Goal: Information Seeking & Learning: Find specific fact

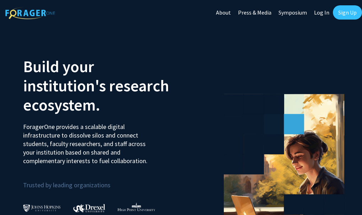
click at [165, 16] on link "Log In" at bounding box center [322, 12] width 22 height 25
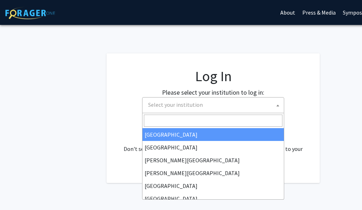
click at [165, 102] on span "Select your institution" at bounding box center [214, 104] width 139 height 15
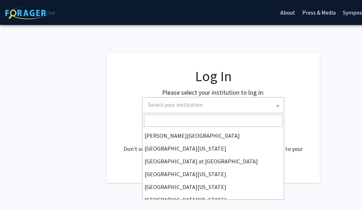
scroll to position [249, 0]
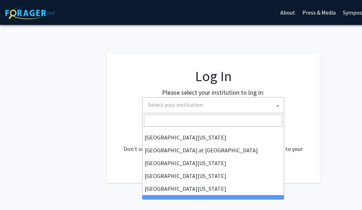
select select "21"
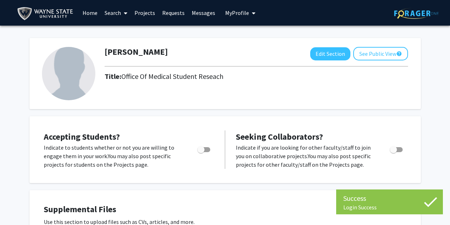
click at [79, 14] on link "Home" at bounding box center [90, 12] width 22 height 25
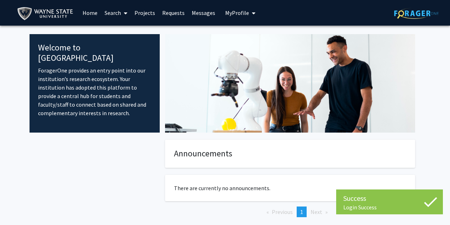
click at [106, 11] on link "Search" at bounding box center [116, 12] width 30 height 25
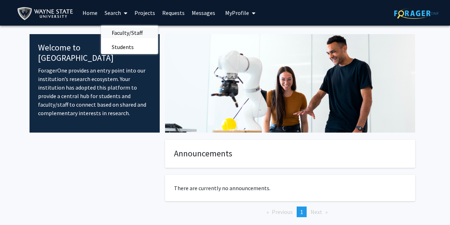
click at [116, 30] on span "Faculty/Staff" at bounding box center [127, 33] width 52 height 14
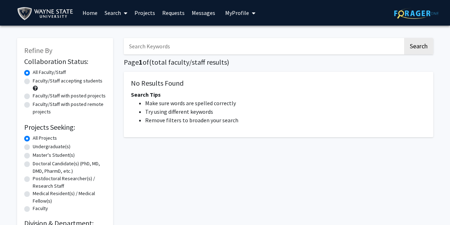
click at [51, 71] on label "All Faculty/Staff" at bounding box center [49, 72] width 33 height 7
click at [37, 71] on input "All Faculty/Staff" at bounding box center [35, 71] width 5 height 5
click at [33, 137] on label "All Projects" at bounding box center [45, 137] width 24 height 7
click at [33, 137] on input "All Projects" at bounding box center [35, 136] width 5 height 5
click at [47, 193] on label "Medical Resident(s) / Medical Fellow(s)" at bounding box center [69, 197] width 73 height 15
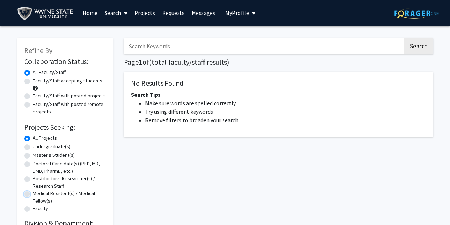
click at [37, 193] on input "Medical Resident(s) / Medical Fellow(s)" at bounding box center [35, 192] width 5 height 5
radio input "true"
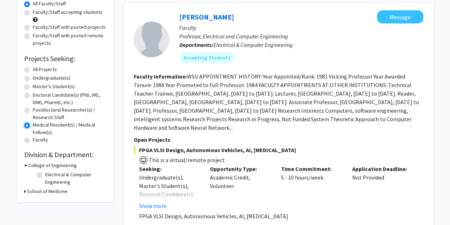
scroll to position [71, 0]
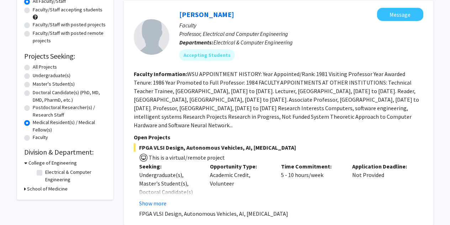
click at [63, 89] on div "Master's Student(s)" at bounding box center [65, 84] width 82 height 9
click at [54, 93] on label "Doctoral Candidate(s) (PhD, MD, DMD, PharmD, etc.)" at bounding box center [69, 96] width 73 height 15
click at [37, 93] on input "Doctoral Candidate(s) (PhD, MD, DMD, PharmD, etc.)" at bounding box center [35, 91] width 5 height 5
radio input "true"
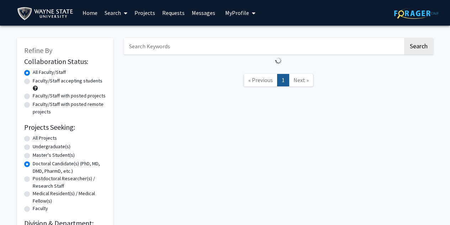
click at [50, 72] on label "All Faculty/Staff" at bounding box center [49, 72] width 33 height 7
click at [37, 72] on input "All Faculty/Staff" at bounding box center [35, 71] width 5 height 5
click at [50, 81] on label "Faculty/Staff accepting students" at bounding box center [68, 80] width 70 height 7
click at [37, 81] on input "Faculty/Staff accepting students" at bounding box center [35, 79] width 5 height 5
radio input "true"
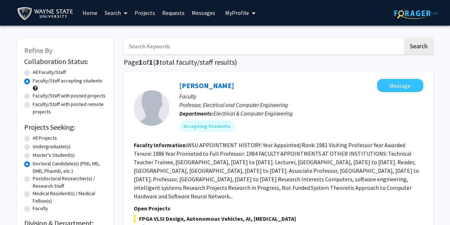
click at [49, 71] on label "All Faculty/Staff" at bounding box center [49, 72] width 33 height 7
click at [37, 71] on input "All Faculty/Staff" at bounding box center [35, 71] width 5 height 5
radio input "true"
click at [49, 71] on label "All Faculty/Staff" at bounding box center [49, 72] width 33 height 7
click at [37, 71] on input "All Faculty/Staff" at bounding box center [35, 71] width 5 height 5
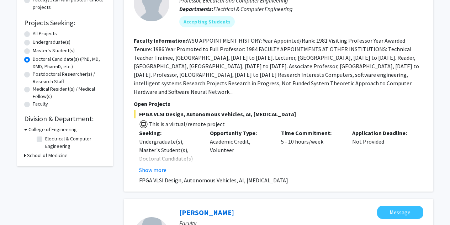
scroll to position [107, 0]
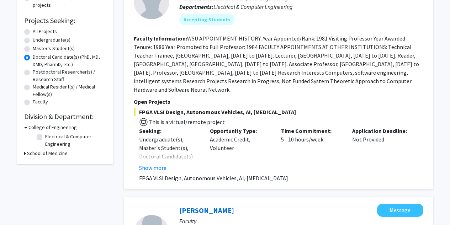
click at [44, 60] on label "Doctoral Candidate(s) (PhD, MD, DMD, PharmD, etc.)" at bounding box center [69, 60] width 73 height 15
click at [37, 58] on input "Doctoral Candidate(s) (PhD, MD, DMD, PharmD, etc.)" at bounding box center [35, 55] width 5 height 5
click at [52, 30] on label "All Projects" at bounding box center [45, 31] width 24 height 7
click at [37, 30] on input "All Projects" at bounding box center [35, 30] width 5 height 5
radio input "true"
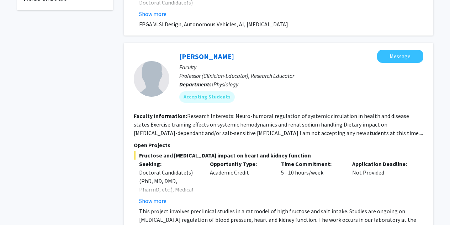
scroll to position [296, 0]
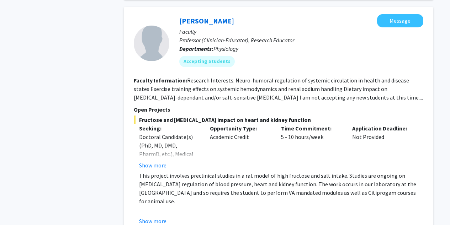
click at [203, 87] on fg-read-more "Research Interests: Neuro-humoral regulation of systemic circulation in health …" at bounding box center [278, 89] width 289 height 24
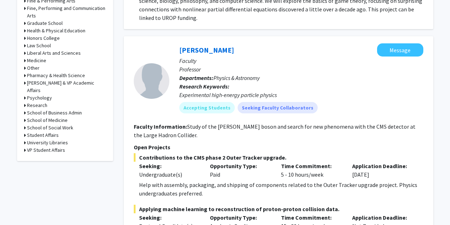
scroll to position [332, 0]
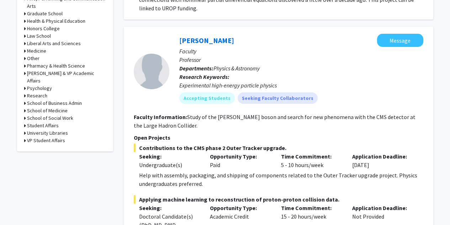
click at [25, 107] on icon at bounding box center [25, 110] width 2 height 7
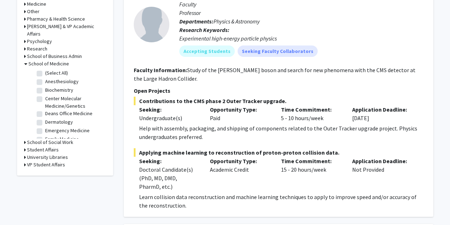
scroll to position [403, 0]
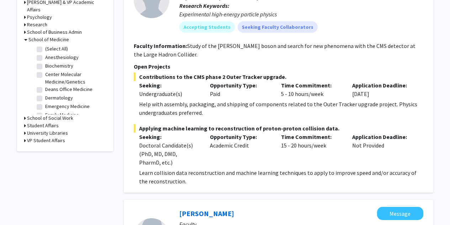
click at [53, 94] on label "Dermatology" at bounding box center [59, 97] width 28 height 7
click at [50, 94] on input "Dermatology" at bounding box center [47, 96] width 5 height 5
checkbox input "true"
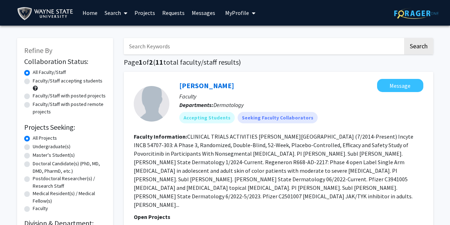
click at [188, 47] on input "Search Keywords" at bounding box center [263, 46] width 279 height 16
type input "athma"
click at [404, 38] on button "Search" at bounding box center [418, 46] width 29 height 16
checkbox input "false"
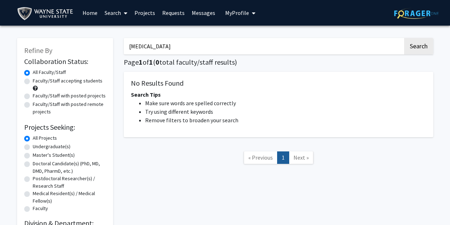
type input "asthma"
click at [404, 38] on button "Search" at bounding box center [418, 46] width 29 height 16
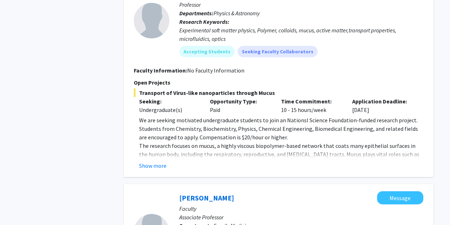
scroll to position [711, 0]
